Goal: Communication & Community: Answer question/provide support

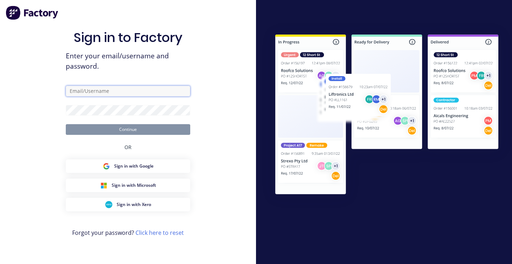
click at [86, 89] on input "text" at bounding box center [128, 91] width 124 height 11
type input "[PERSON_NAME][EMAIL_ADDRESS][DOMAIN_NAME]"
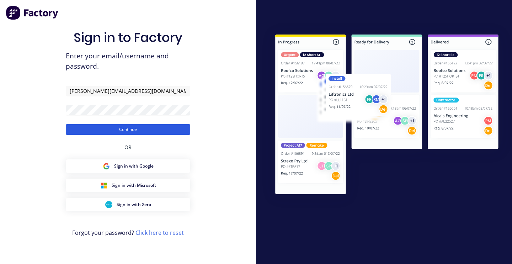
click at [125, 131] on button "Continue" at bounding box center [128, 129] width 124 height 11
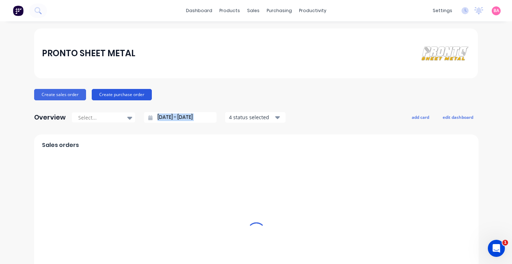
drag, startPoint x: 125, startPoint y: 131, endPoint x: 101, endPoint y: 100, distance: 39.7
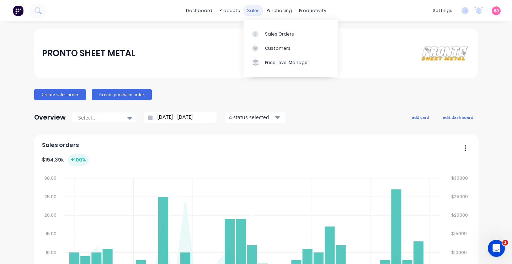
click at [255, 11] on div "sales" at bounding box center [254, 10] width 20 height 11
click at [260, 34] on div at bounding box center [257, 34] width 11 height 6
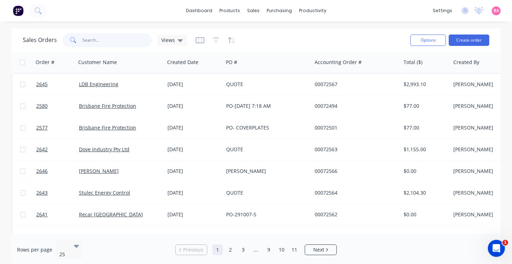
click at [98, 42] on input "text" at bounding box center [116, 40] width 69 height 14
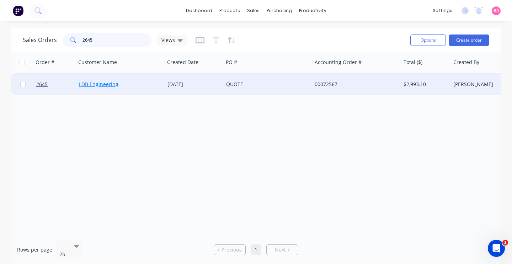
type input "2645"
click at [97, 84] on link "LDB Engineering" at bounding box center [98, 84] width 39 height 7
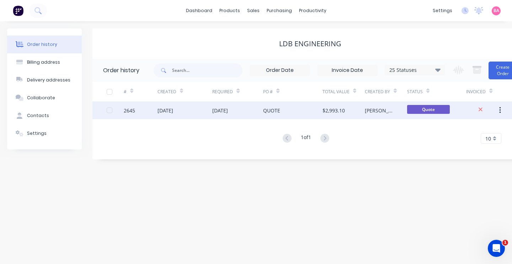
click at [169, 110] on div "[DATE]" at bounding box center [165, 110] width 16 height 7
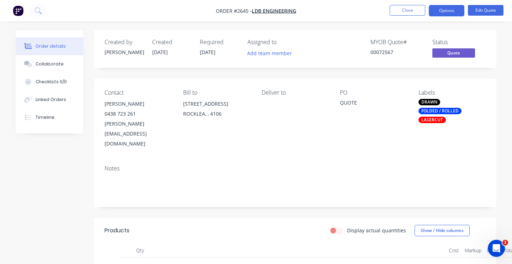
click at [440, 117] on div "LASERCUT" at bounding box center [431, 120] width 27 height 6
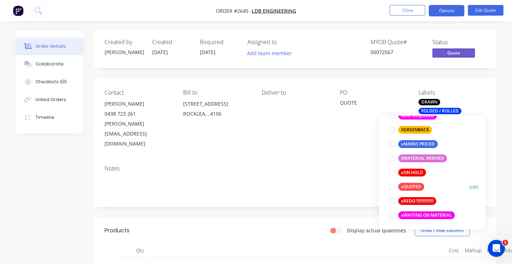
scroll to position [611, 0]
click at [392, 184] on div at bounding box center [392, 187] width 14 height 14
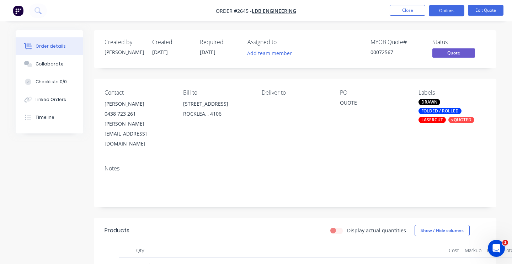
click at [351, 165] on div "Notes" at bounding box center [295, 168] width 381 height 7
click at [451, 11] on button "Options" at bounding box center [447, 10] width 36 height 11
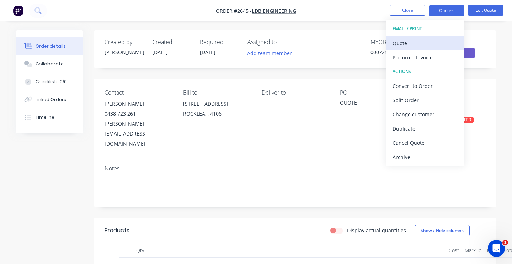
click at [402, 44] on div "Quote" at bounding box center [424, 43] width 65 height 10
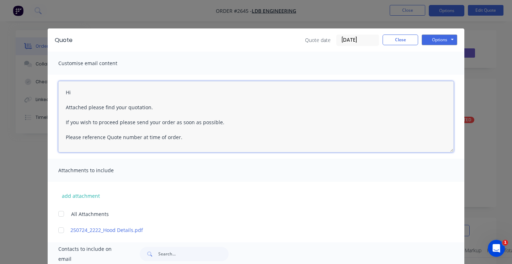
click at [110, 96] on textarea "Hi Attached please find your quotation. If you wish to proceed please send your…" at bounding box center [255, 116] width 395 height 71
click at [98, 89] on textarea "Hi Attached please find your quotation. If you wish to proceed please send your…" at bounding box center [255, 116] width 395 height 71
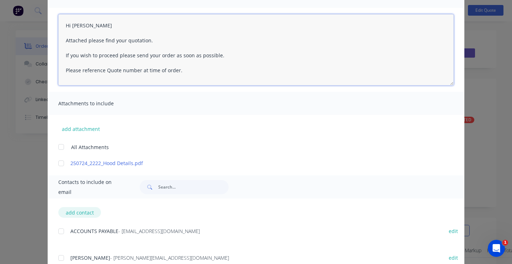
scroll to position [93, 0]
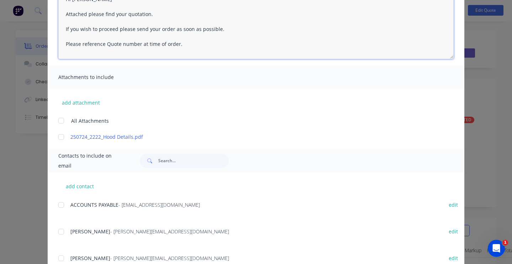
click at [60, 231] on div at bounding box center [61, 231] width 14 height 14
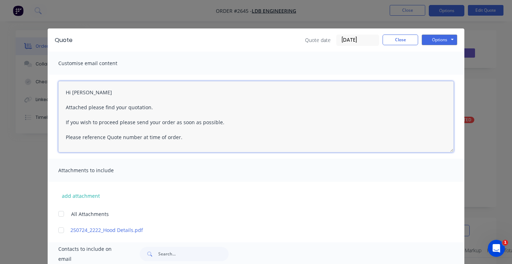
scroll to position [0, 0]
type textarea "Hi [PERSON_NAME] Attached please find your quotation. If you wish to proceed pl…"
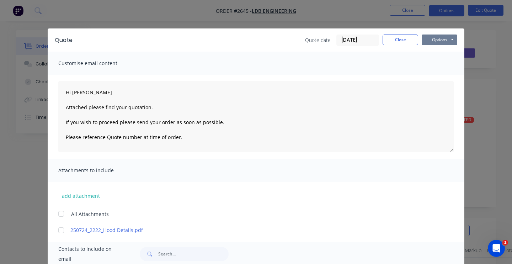
click at [442, 41] on button "Options" at bounding box center [440, 39] width 36 height 11
click at [442, 75] on button "Email" at bounding box center [445, 76] width 46 height 12
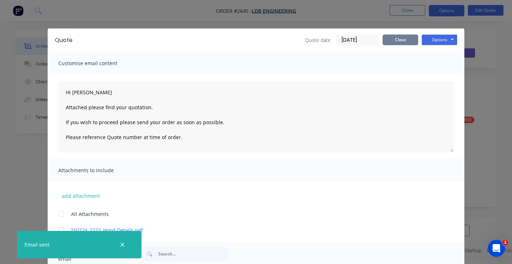
click at [410, 39] on button "Close" at bounding box center [401, 39] width 36 height 11
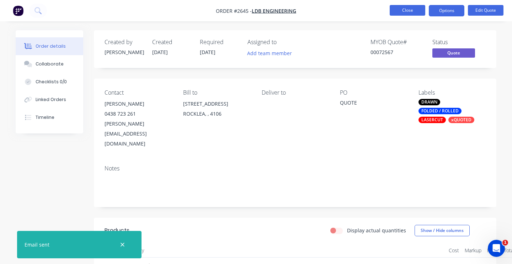
click at [406, 9] on button "Close" at bounding box center [408, 10] width 36 height 11
